Goal: Task Accomplishment & Management: Complete application form

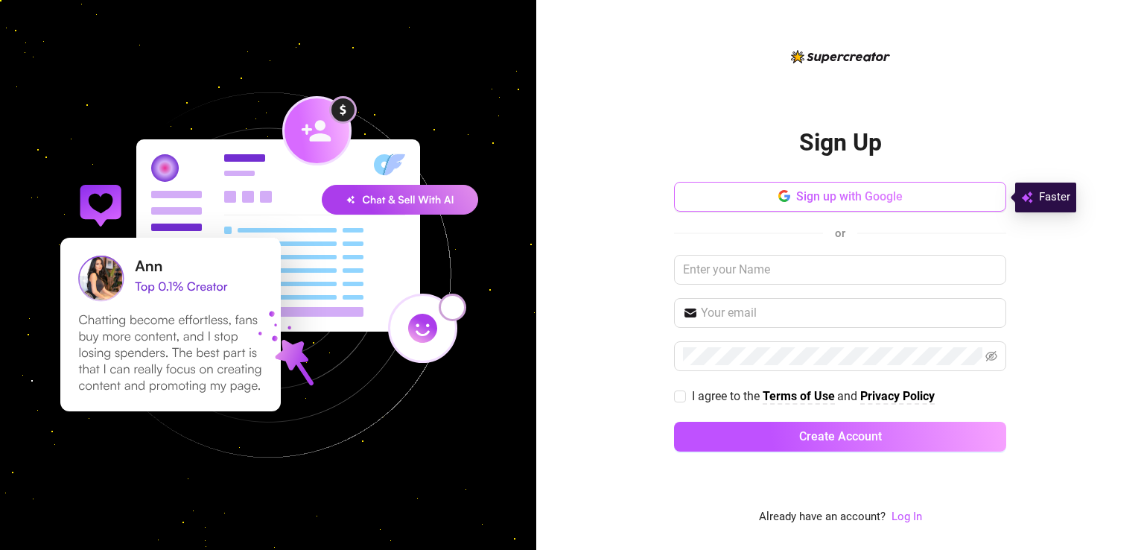
click at [788, 204] on button "Sign up with Google" at bounding box center [840, 197] width 332 height 30
click at [713, 197] on button "Sign up with Google" at bounding box center [840, 197] width 332 height 30
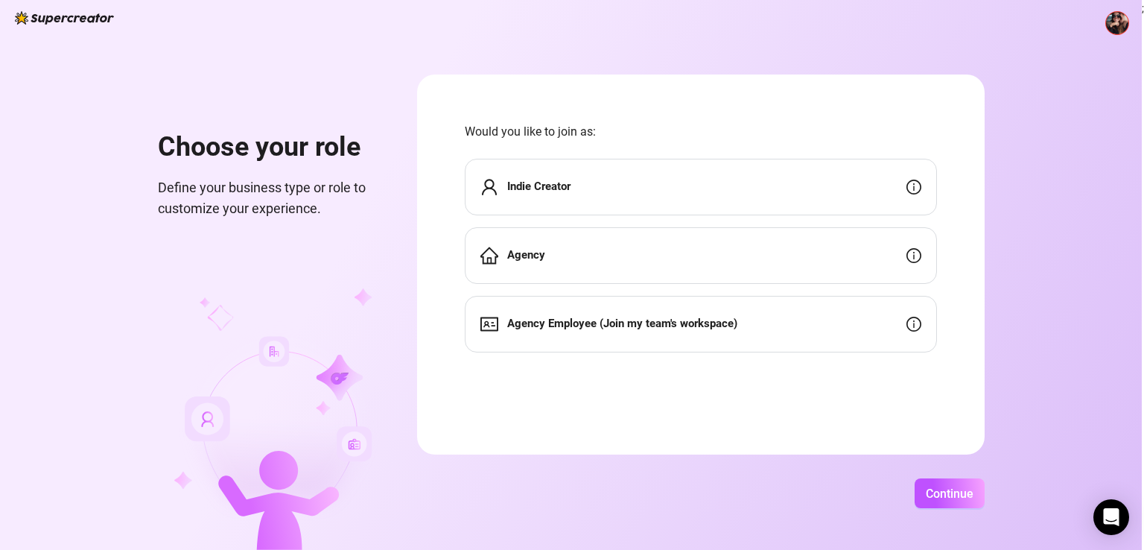
click at [895, 176] on div "Indie Creator" at bounding box center [701, 187] width 472 height 57
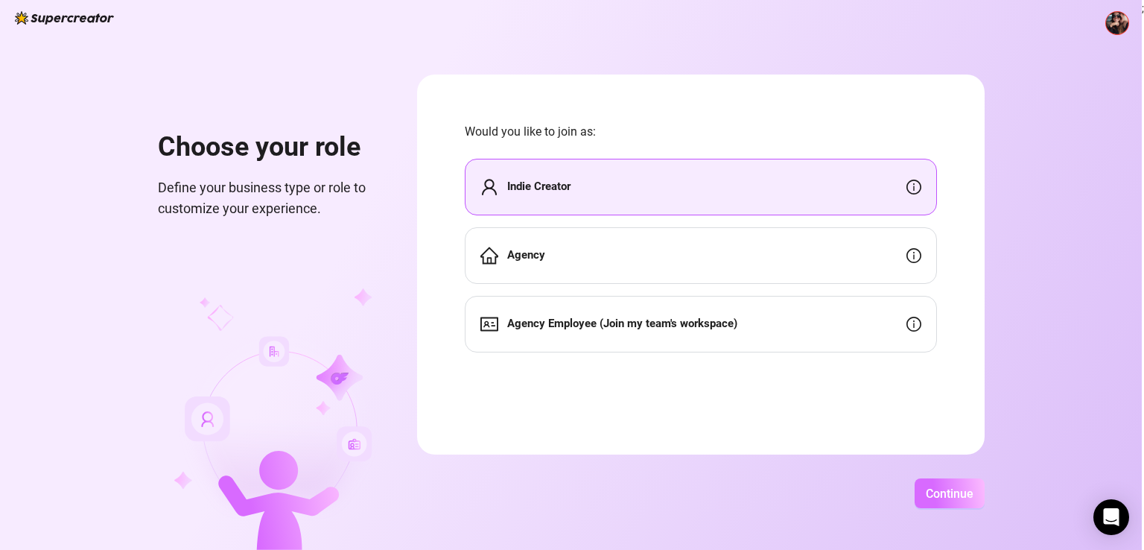
click at [958, 499] on span "Continue" at bounding box center [950, 493] width 48 height 14
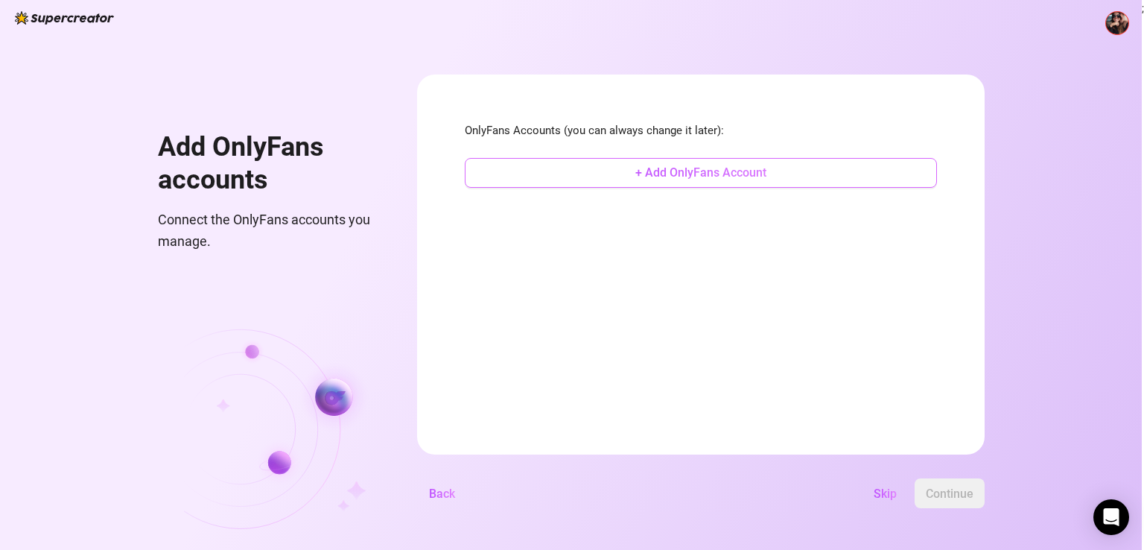
click at [724, 178] on span "+ Add OnlyFans Account" at bounding box center [700, 172] width 131 height 14
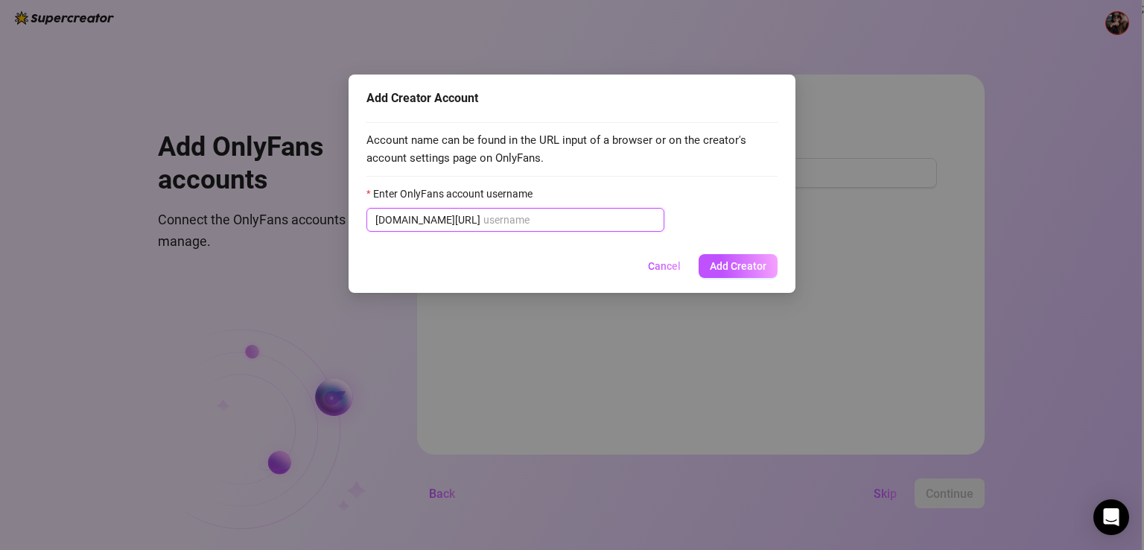
click at [527, 226] on input "Enter OnlyFans account username" at bounding box center [569, 219] width 172 height 16
click at [532, 214] on input "Enter OnlyFans account username" at bounding box center [569, 219] width 172 height 16
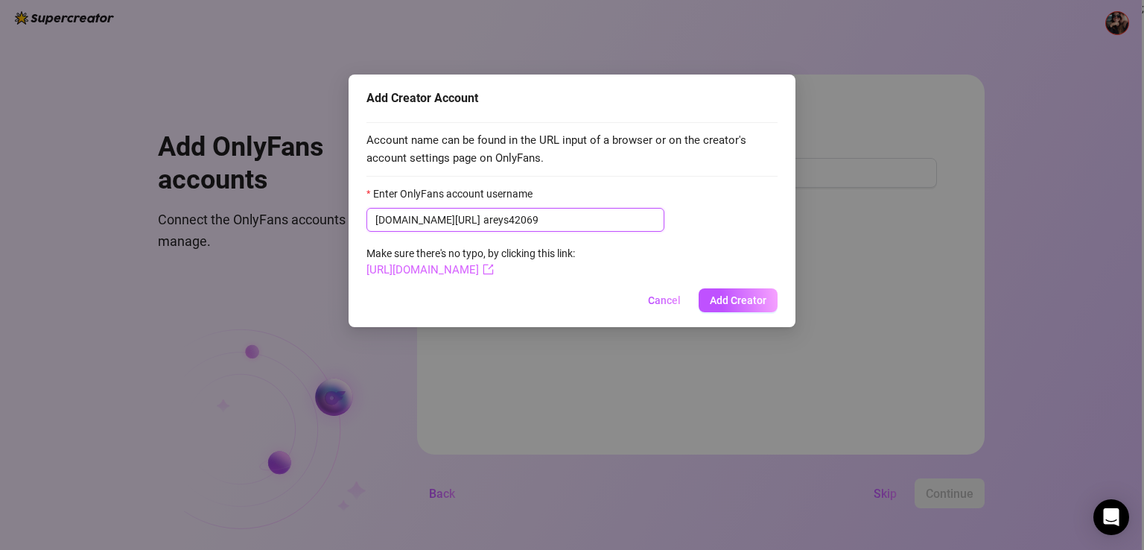
type input "areys42069"
click at [493, 266] on link "[URL][DOMAIN_NAME]" at bounding box center [429, 269] width 127 height 13
click at [720, 300] on span "Add Creator" at bounding box center [738, 300] width 57 height 12
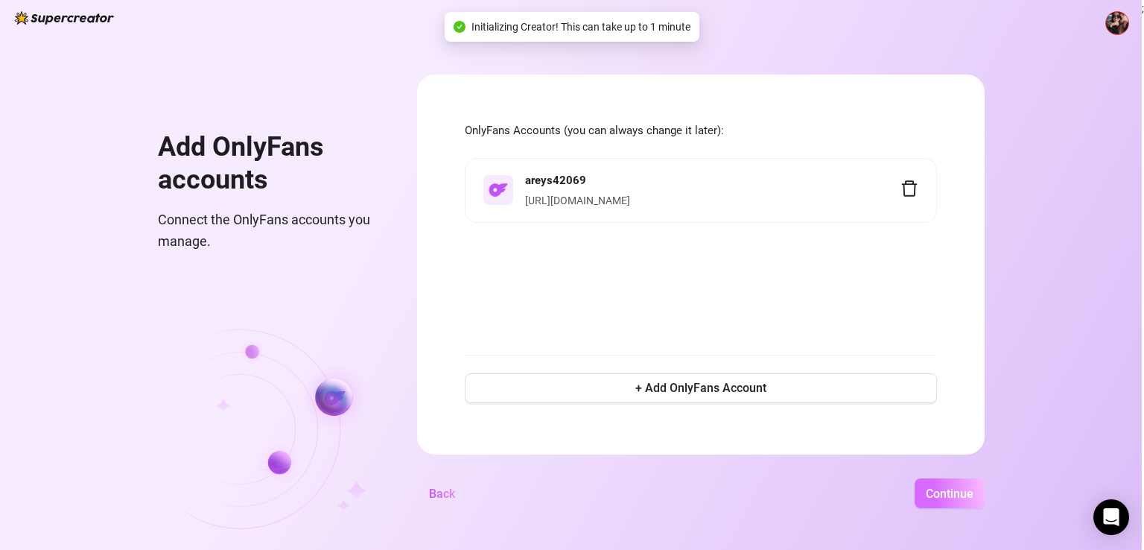
click at [950, 485] on button "Continue" at bounding box center [949, 493] width 70 height 30
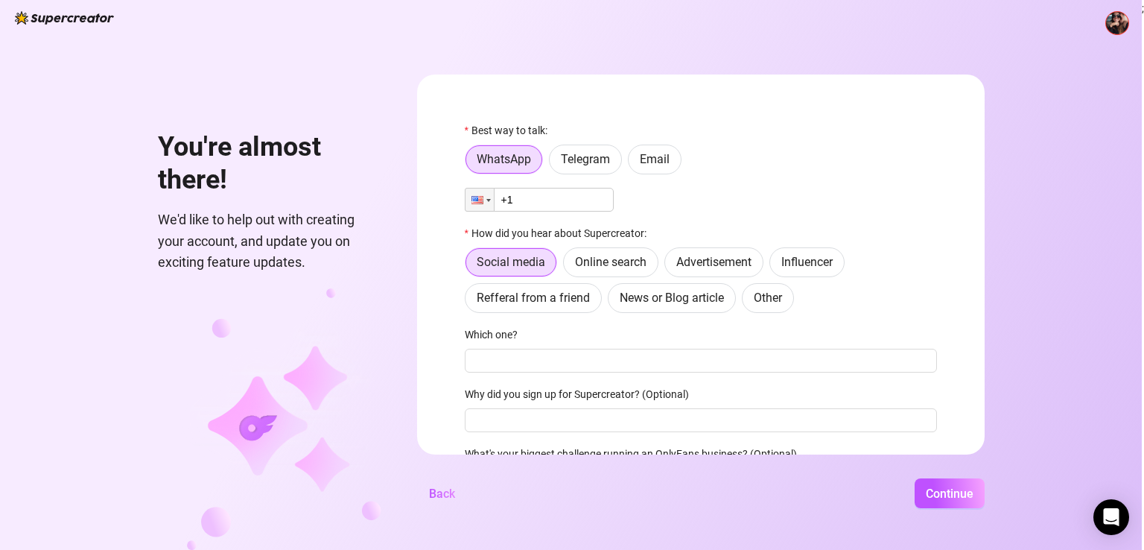
click at [631, 139] on div "Best way to talk:" at bounding box center [701, 133] width 472 height 22
click at [643, 160] on span "Email" at bounding box center [655, 159] width 30 height 14
click at [632, 163] on input "Email" at bounding box center [632, 163] width 0 height 0
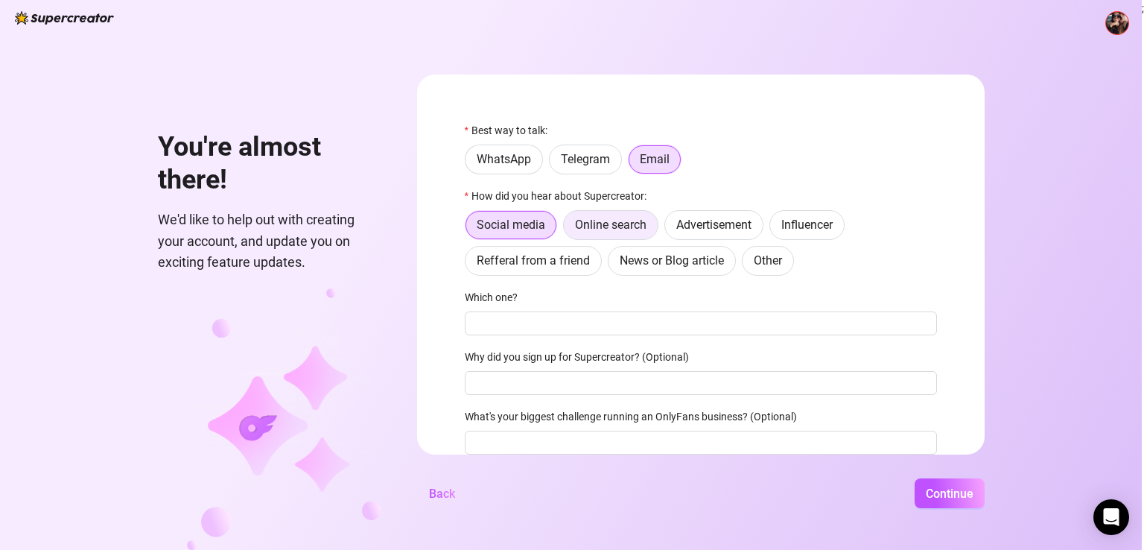
click at [603, 235] on label "Online search" at bounding box center [610, 225] width 95 height 30
click at [567, 229] on input "Online search" at bounding box center [567, 229] width 0 height 0
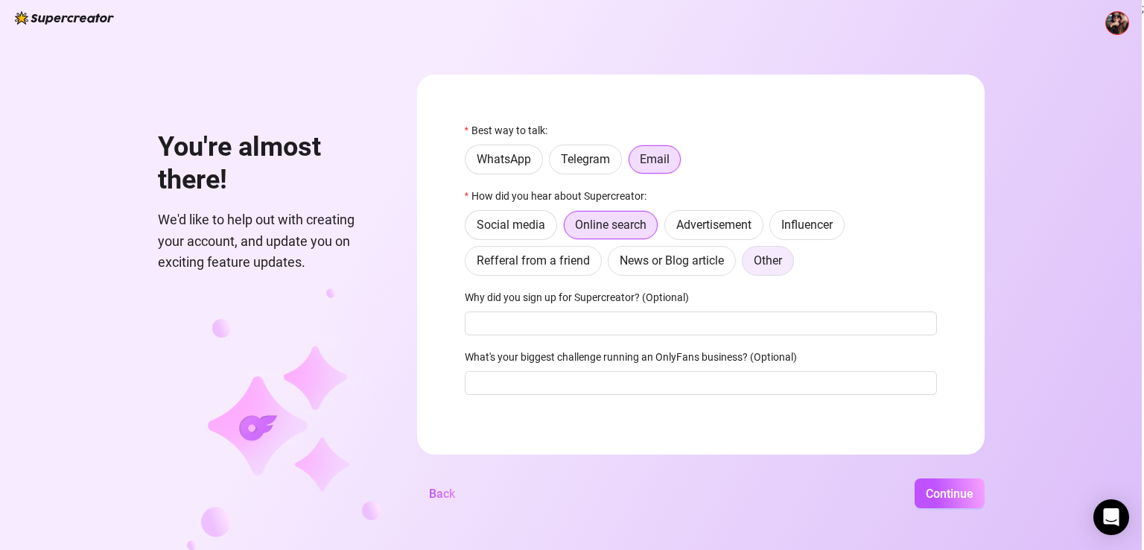
click at [779, 259] on span "Other" at bounding box center [768, 260] width 28 height 14
click at [746, 264] on input "Other" at bounding box center [746, 264] width 0 height 0
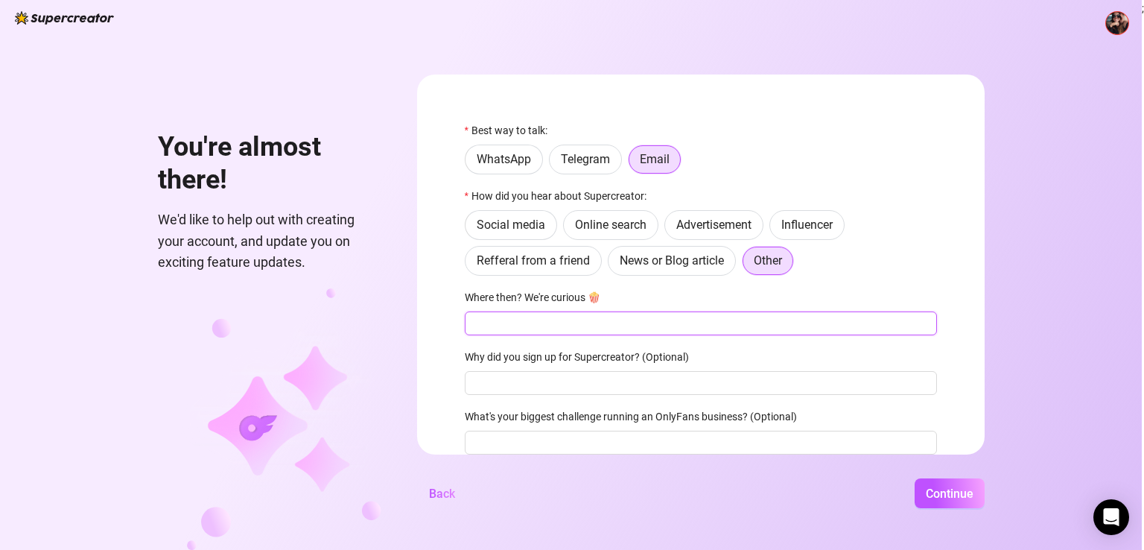
click at [669, 321] on input "Where then? We're curious 🍿" at bounding box center [701, 323] width 472 height 24
click at [611, 221] on span "Online search" at bounding box center [610, 224] width 71 height 14
click at [567, 229] on input "Online search" at bounding box center [567, 229] width 0 height 0
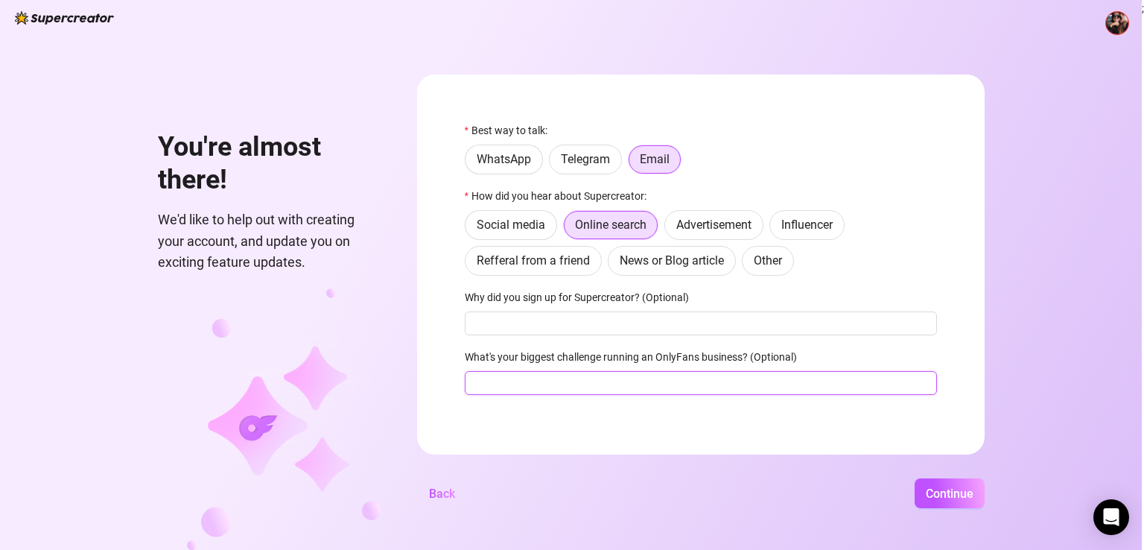
click at [851, 376] on input "What's your biggest challenge running an OnlyFans business? (Optional)" at bounding box center [701, 383] width 472 height 24
type input "im new"
click at [968, 485] on button "Continue" at bounding box center [949, 493] width 70 height 30
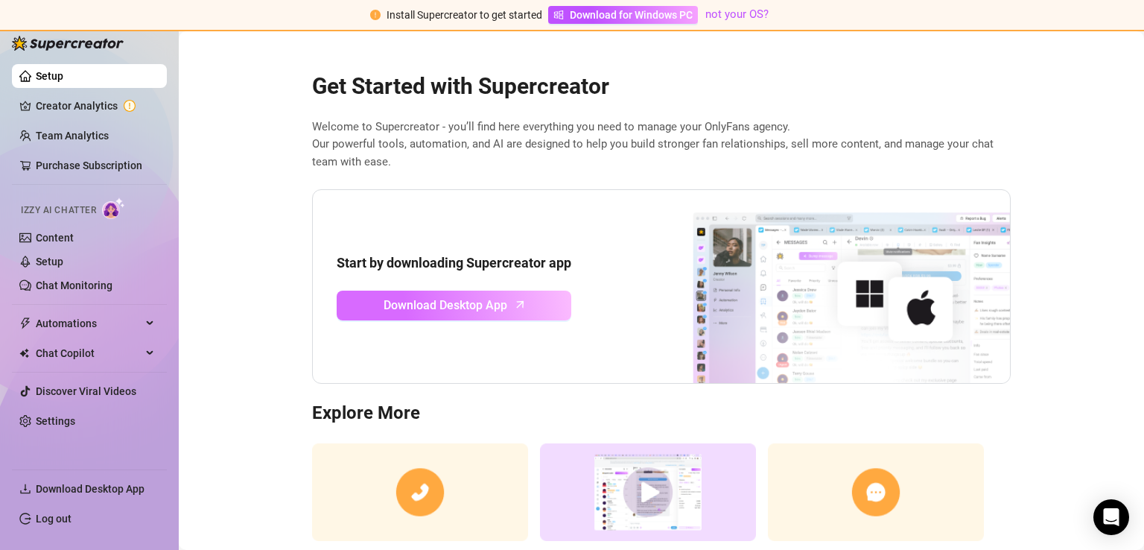
click at [447, 305] on span "Download Desktop App" at bounding box center [445, 305] width 124 height 19
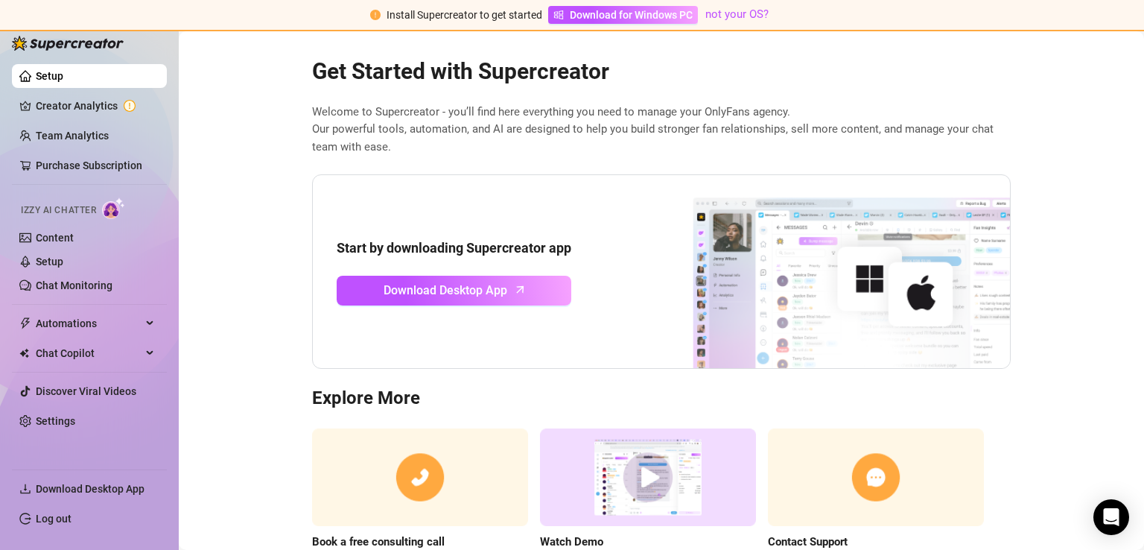
scroll to position [17, 0]
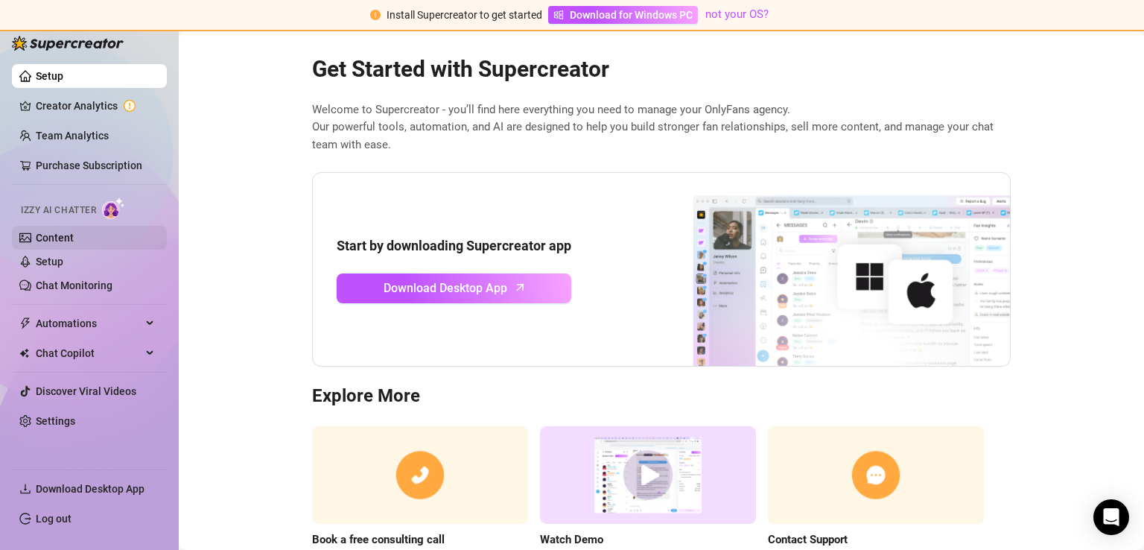
click at [54, 241] on link "Content" at bounding box center [55, 238] width 38 height 12
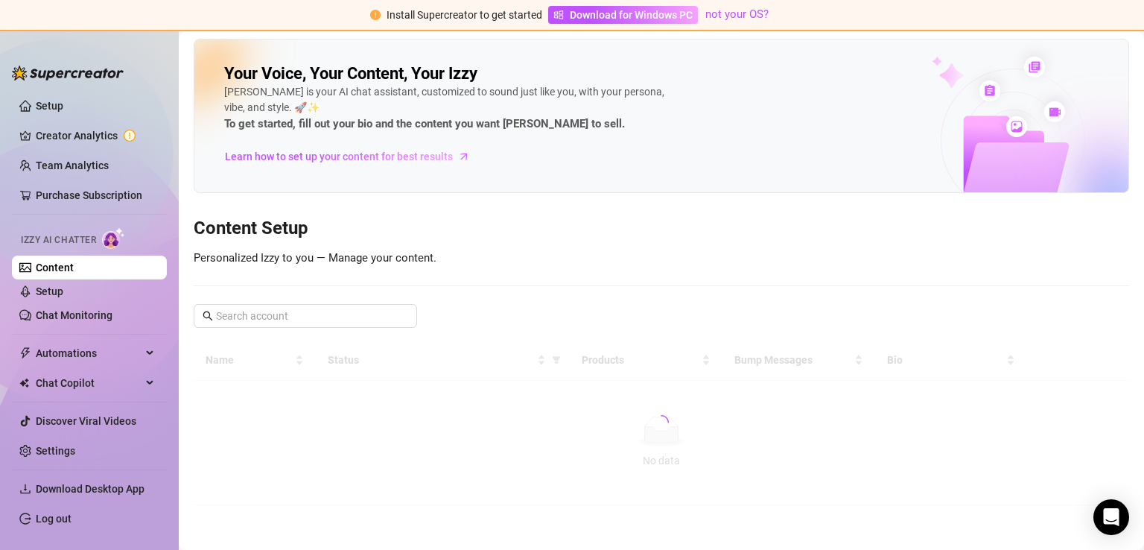
scroll to position [1, 0]
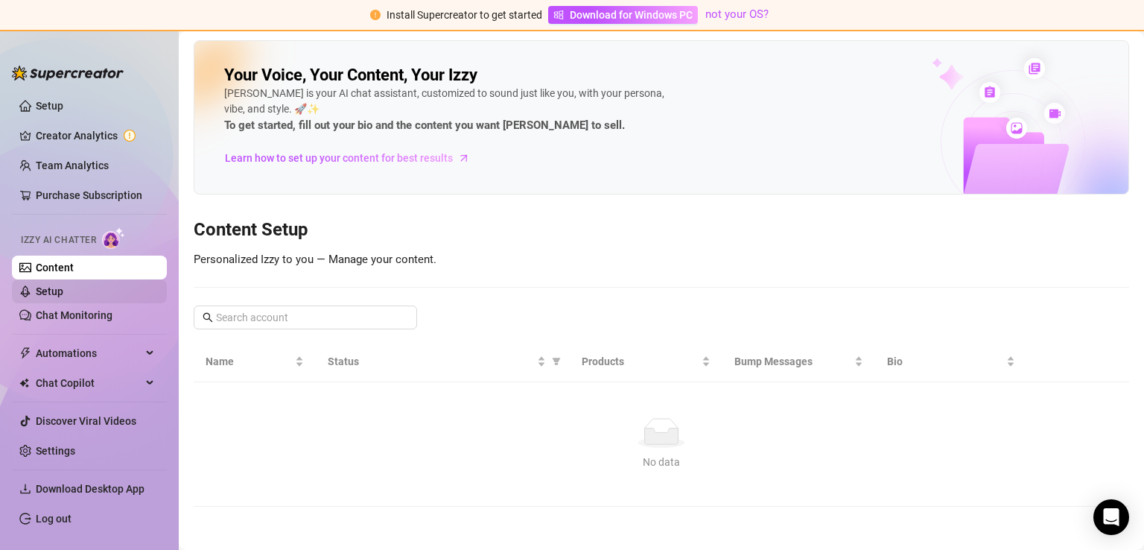
click at [63, 287] on link "Setup" at bounding box center [50, 291] width 28 height 12
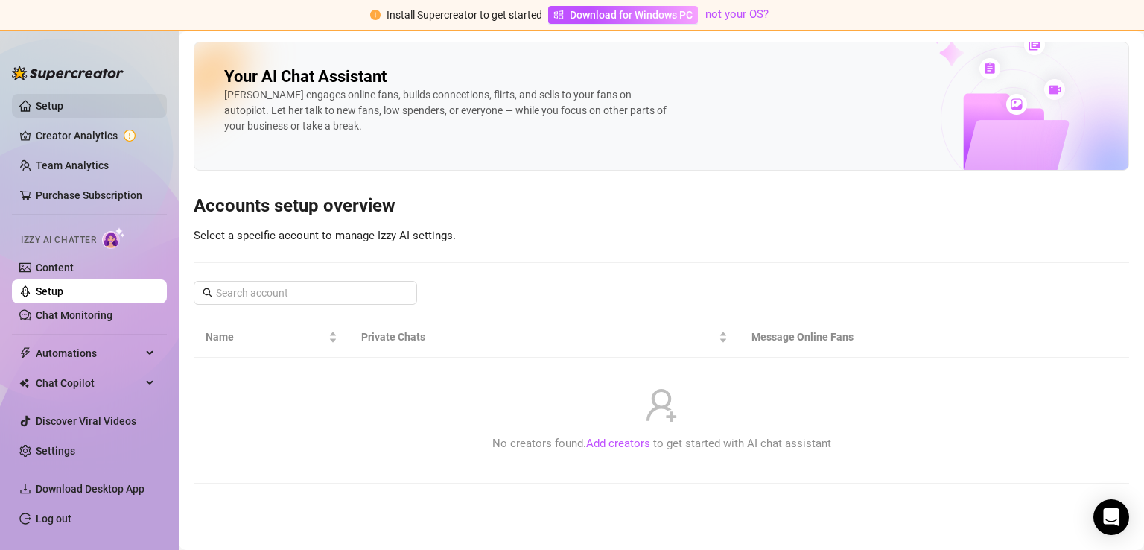
click at [61, 106] on link "Setup" at bounding box center [50, 106] width 28 height 12
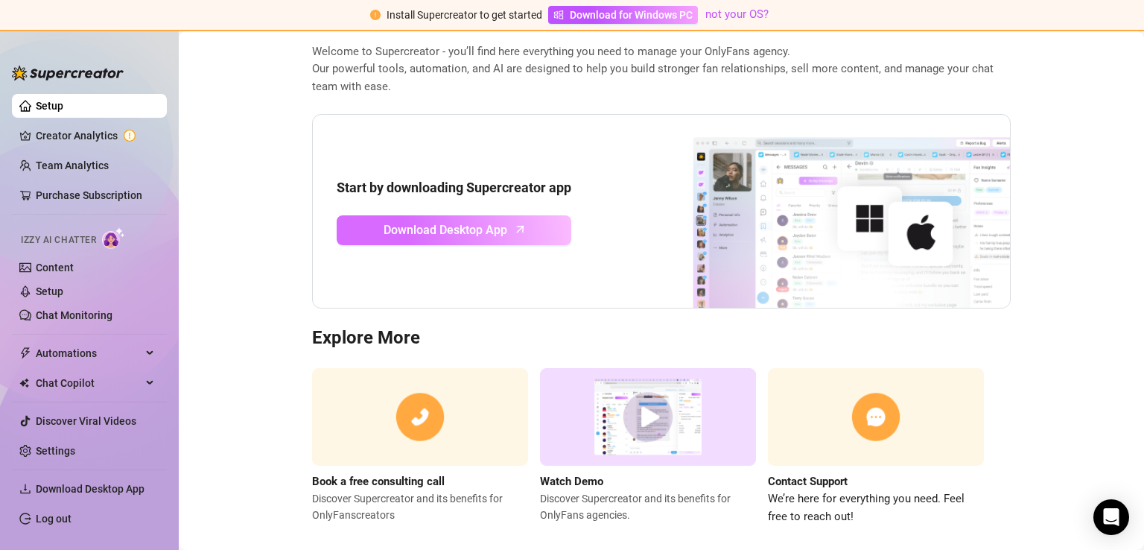
scroll to position [95, 0]
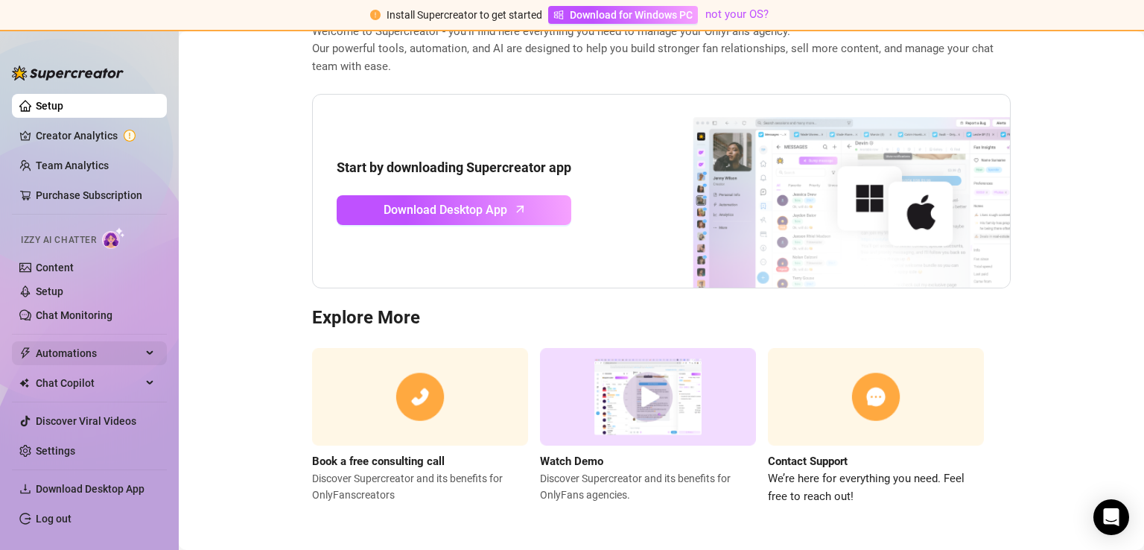
click at [85, 346] on span "Automations" at bounding box center [89, 353] width 106 height 24
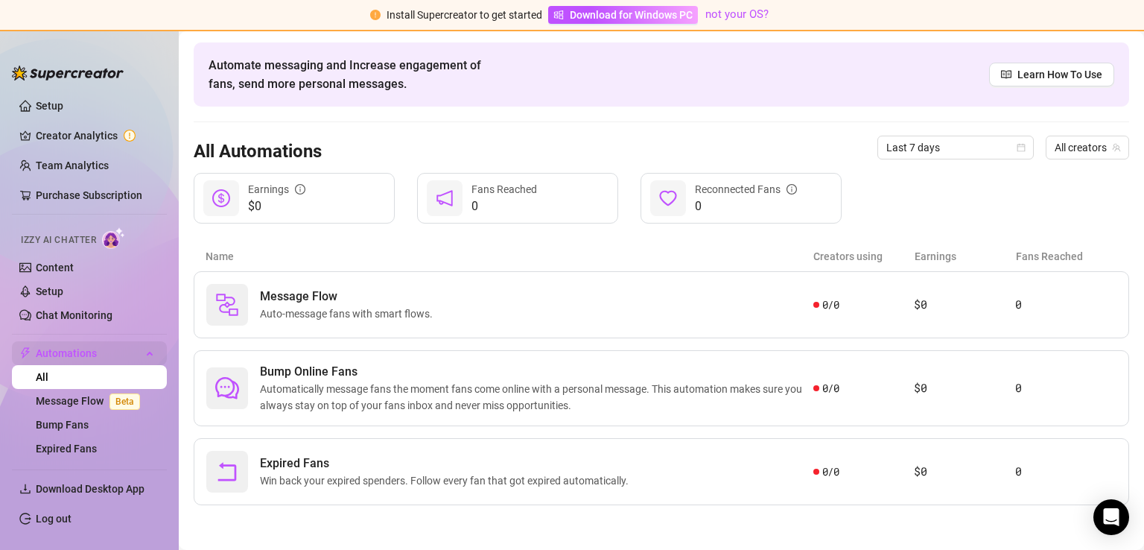
scroll to position [50, 0]
click at [581, 391] on span "Automatically message fans the moment fans come online with a personal message.…" at bounding box center [536, 398] width 553 height 33
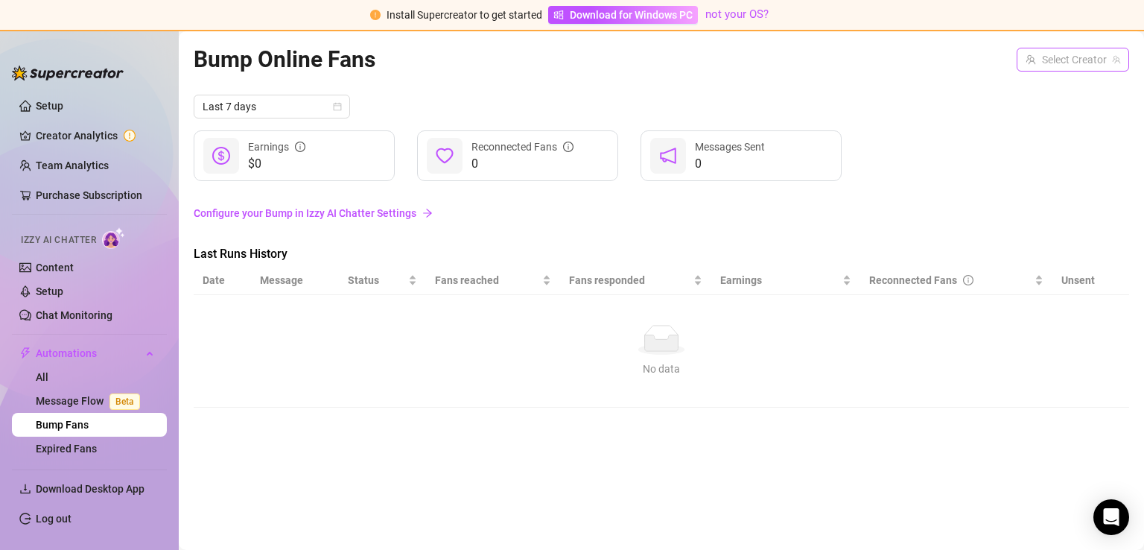
click at [1087, 63] on input "search" at bounding box center [1065, 59] width 81 height 22
click at [596, 77] on div "Bump Online Fans Select Creator Last 7 days $0 Earnings 0 Reconnected Fans 0 Me…" at bounding box center [661, 273] width 935 height 463
click at [65, 136] on link "Creator Analytics" at bounding box center [95, 136] width 119 height 24
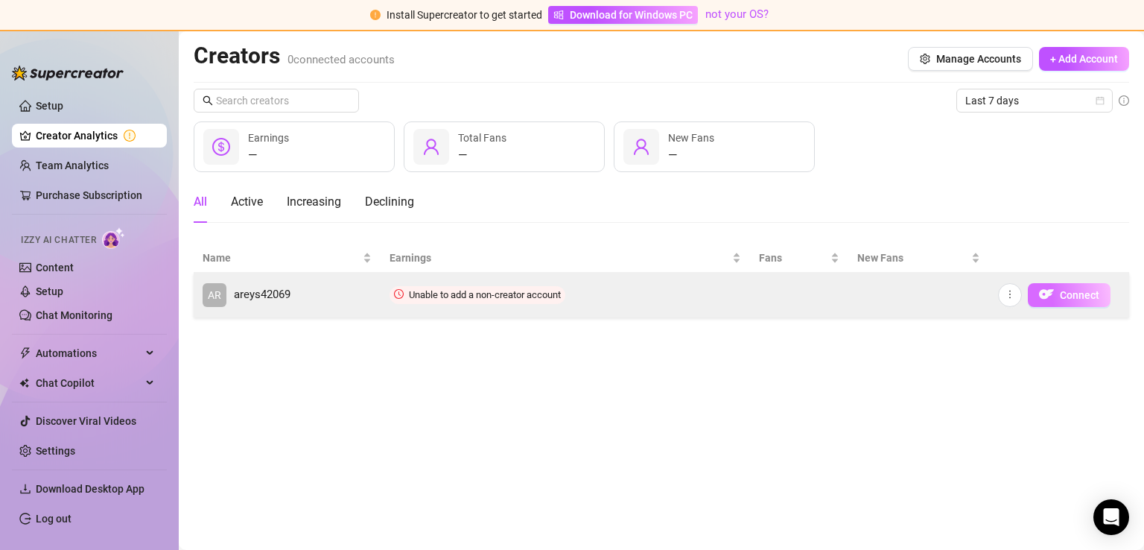
click at [1045, 293] on img "button" at bounding box center [1046, 294] width 15 height 15
click at [1063, 289] on span "Connect" at bounding box center [1079, 295] width 39 height 12
click at [433, 276] on td "Unable to add a non-creator account" at bounding box center [564, 295] width 369 height 45
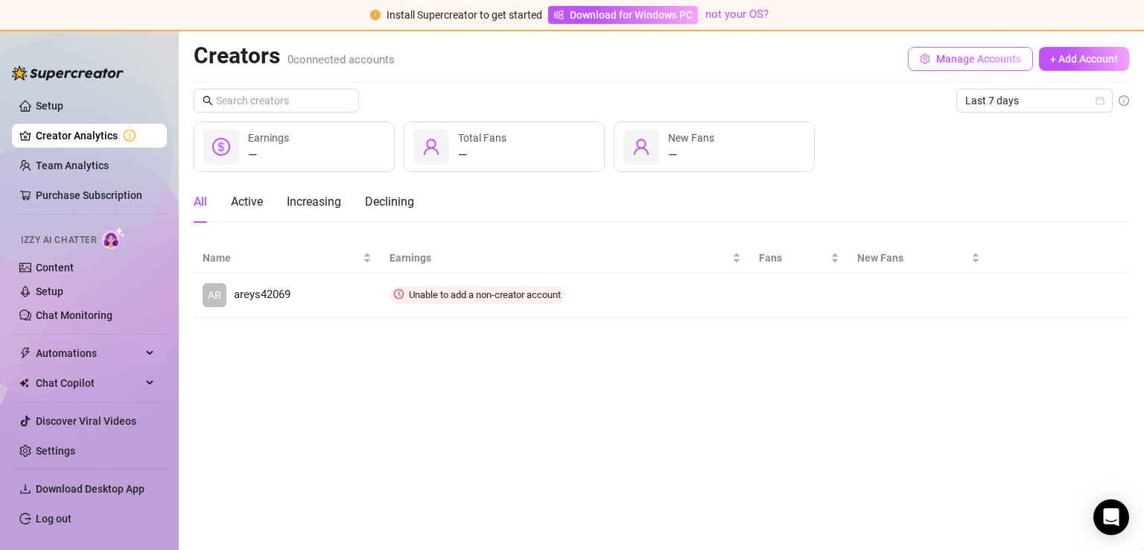
click at [1024, 62] on button "Manage Accounts" at bounding box center [970, 59] width 125 height 24
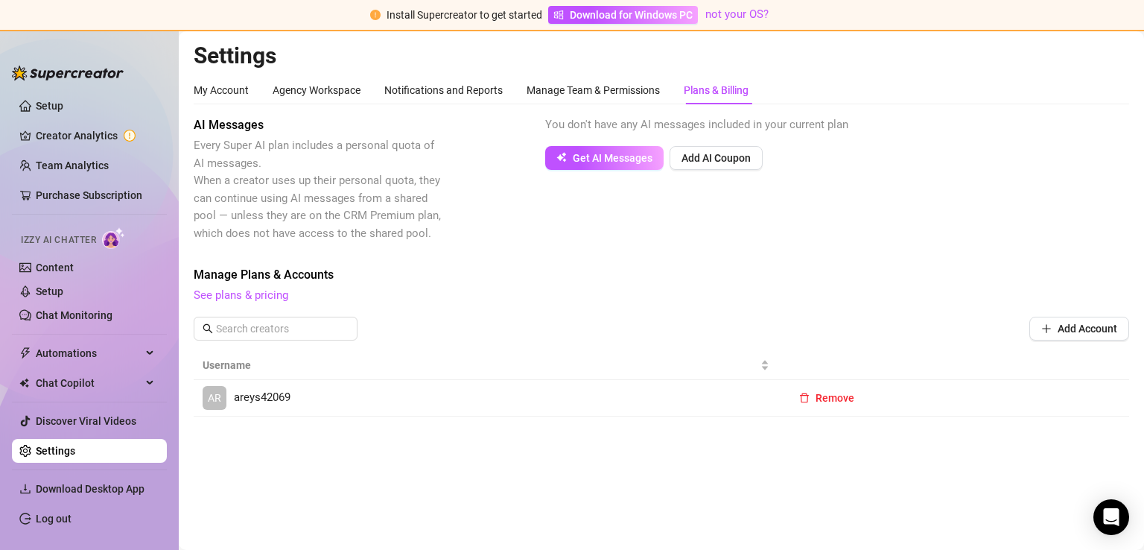
click at [549, 404] on link "AR areys42069" at bounding box center [486, 398] width 567 height 24
